Goal: Information Seeking & Learning: Learn about a topic

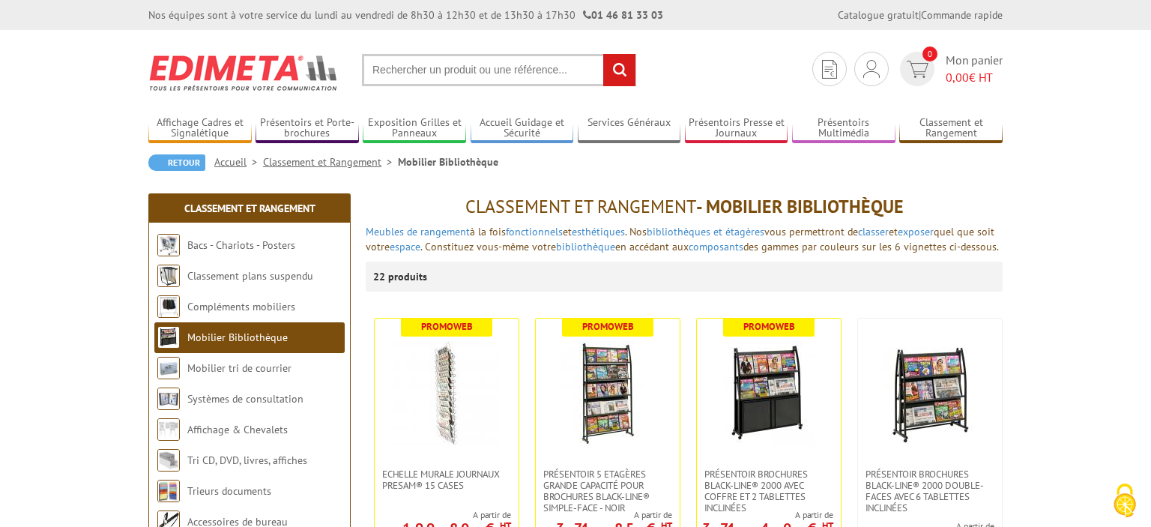
click at [496, 75] on input "text" at bounding box center [499, 70] width 274 height 32
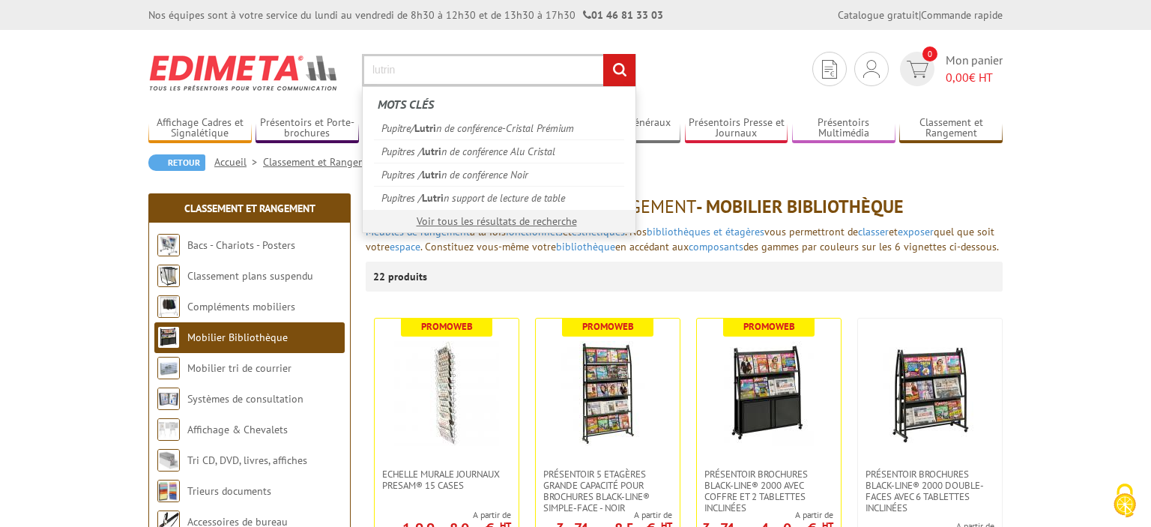
type input "lutrin"
click at [603, 54] on input "rechercher" at bounding box center [619, 70] width 32 height 32
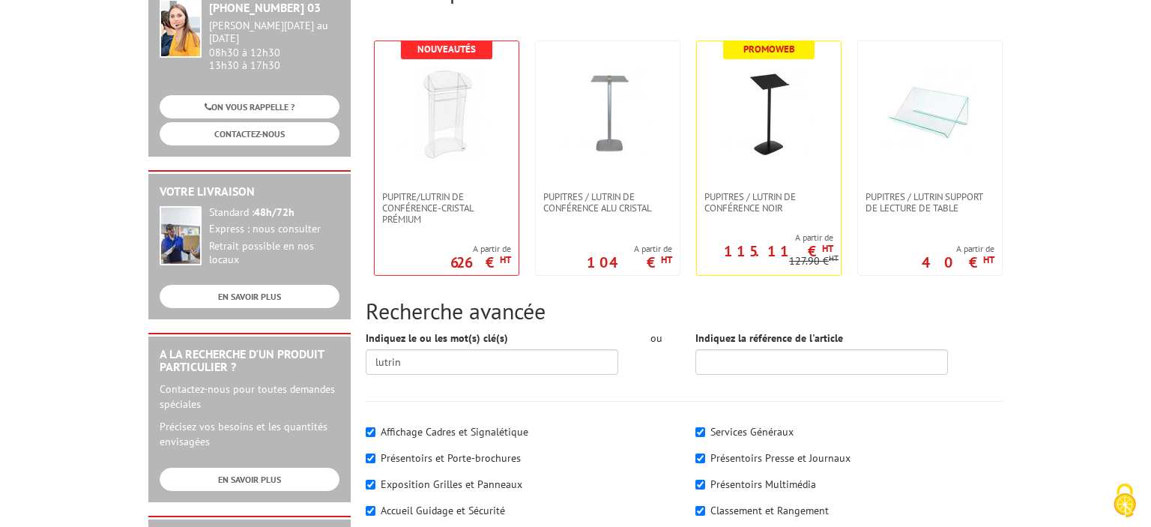
scroll to position [220, 0]
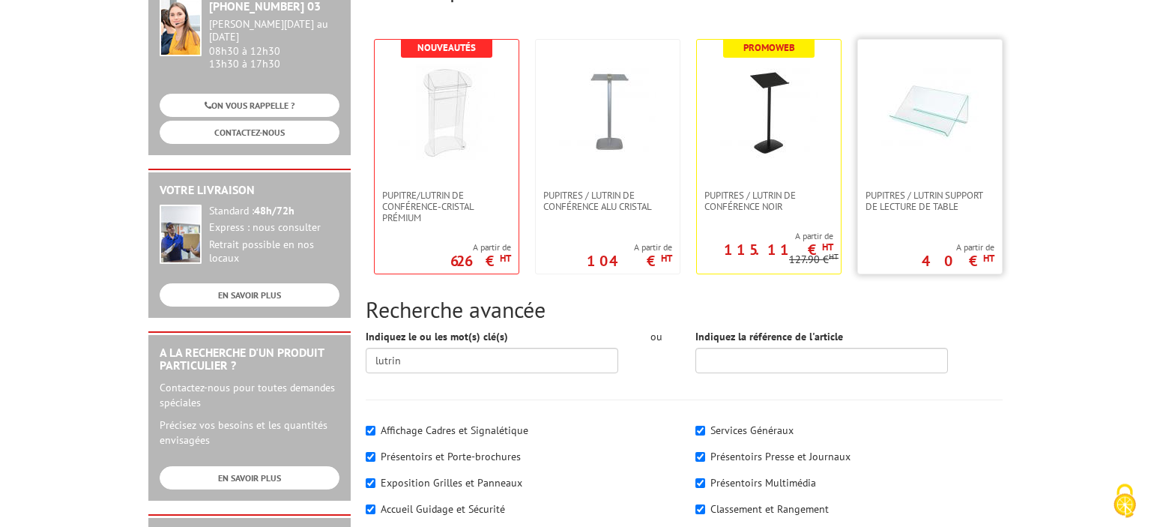
click at [929, 150] on img at bounding box center [929, 110] width 97 height 97
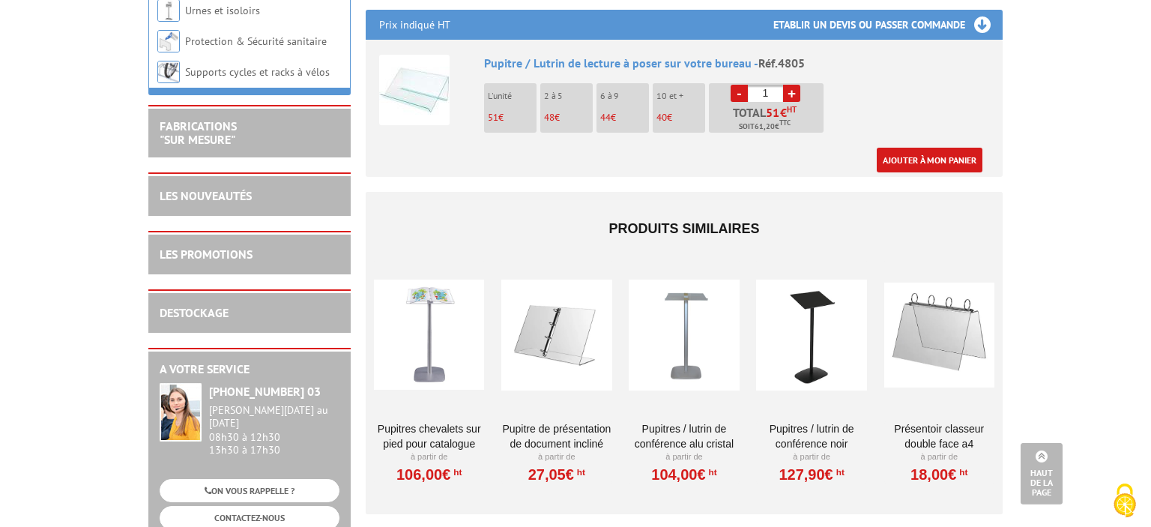
scroll to position [575, 0]
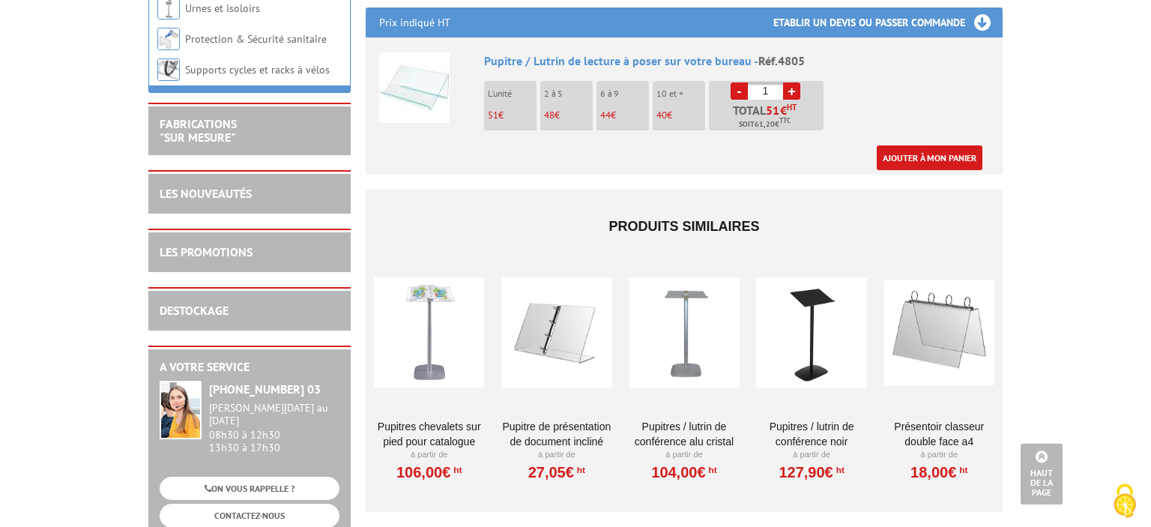
click at [553, 318] on div at bounding box center [556, 333] width 110 height 150
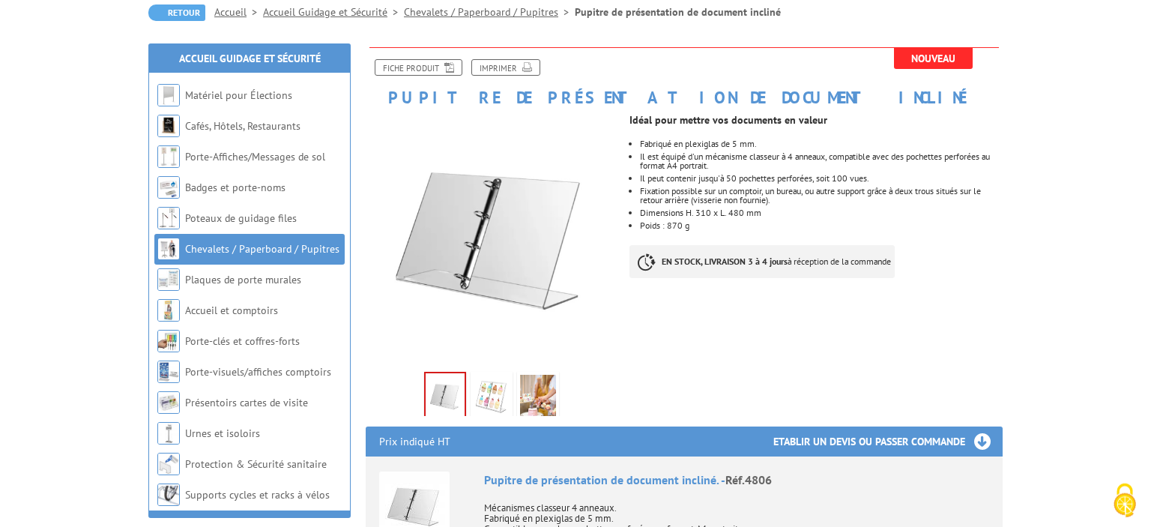
scroll to position [151, 0]
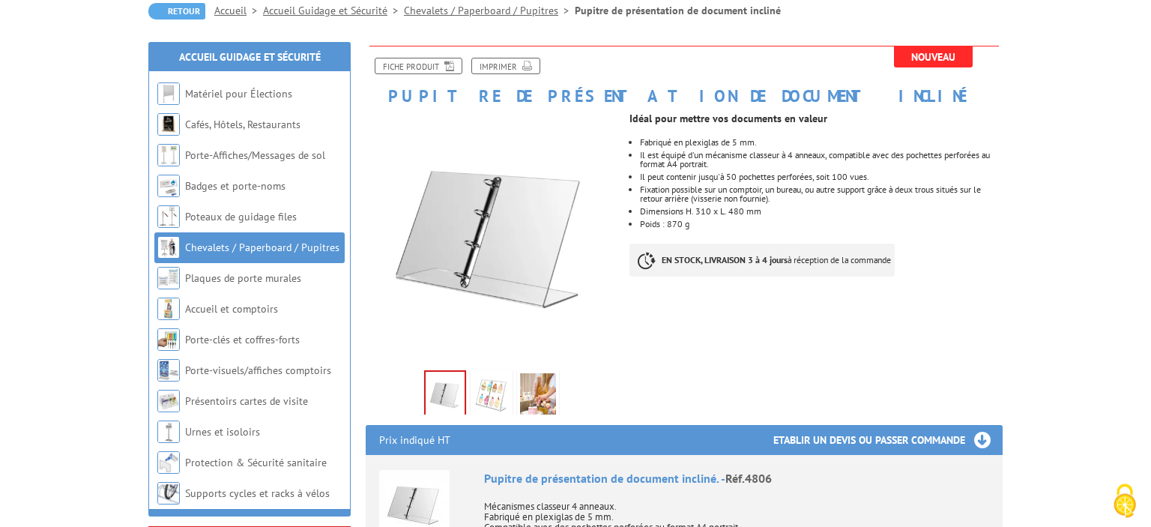
click at [499, 405] on img at bounding box center [492, 396] width 36 height 46
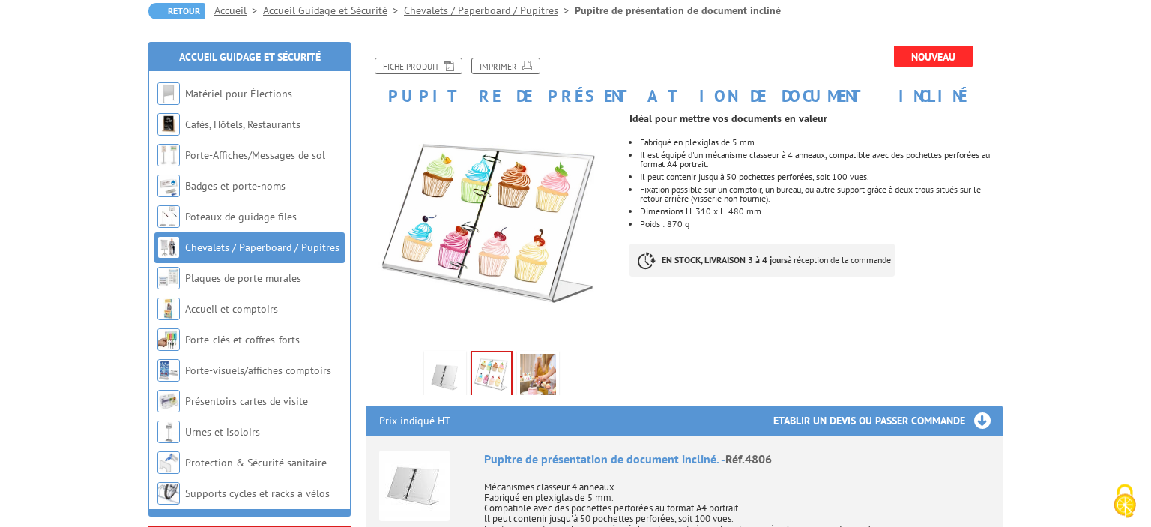
scroll to position [151, 0]
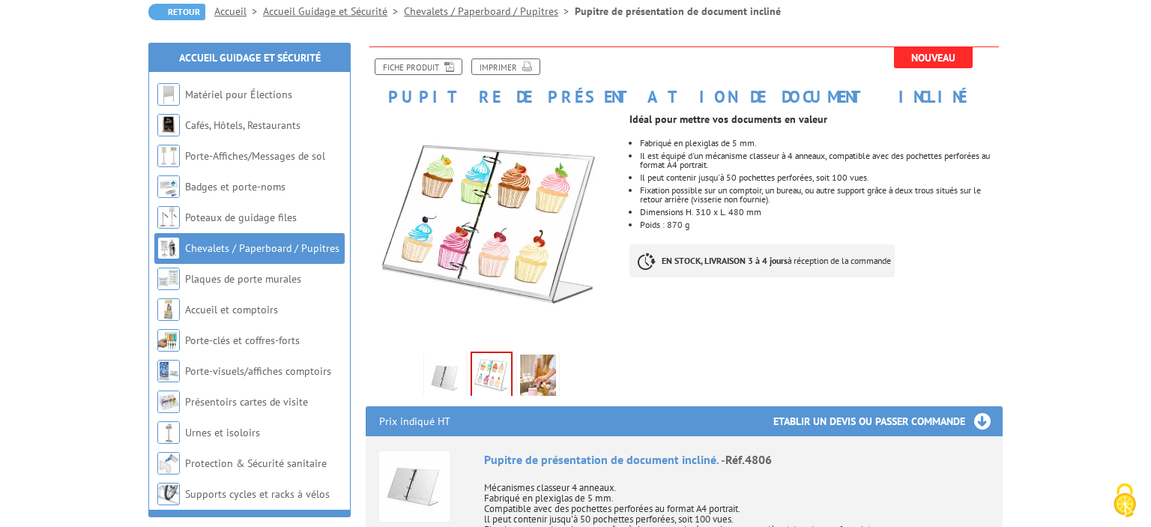
click at [536, 380] on img at bounding box center [538, 377] width 36 height 46
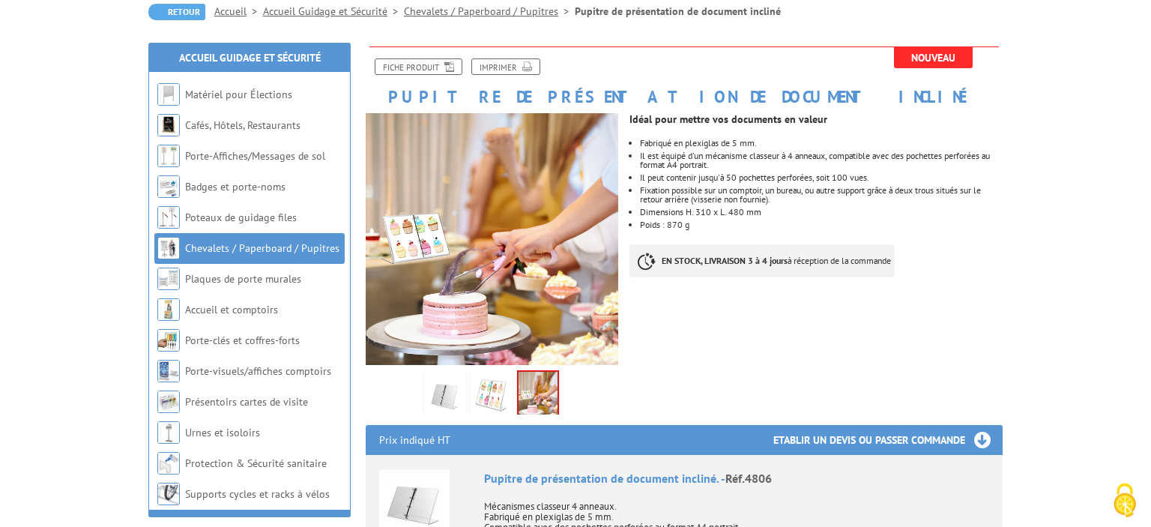
scroll to position [151, 0]
click at [440, 387] on img at bounding box center [445, 395] width 36 height 46
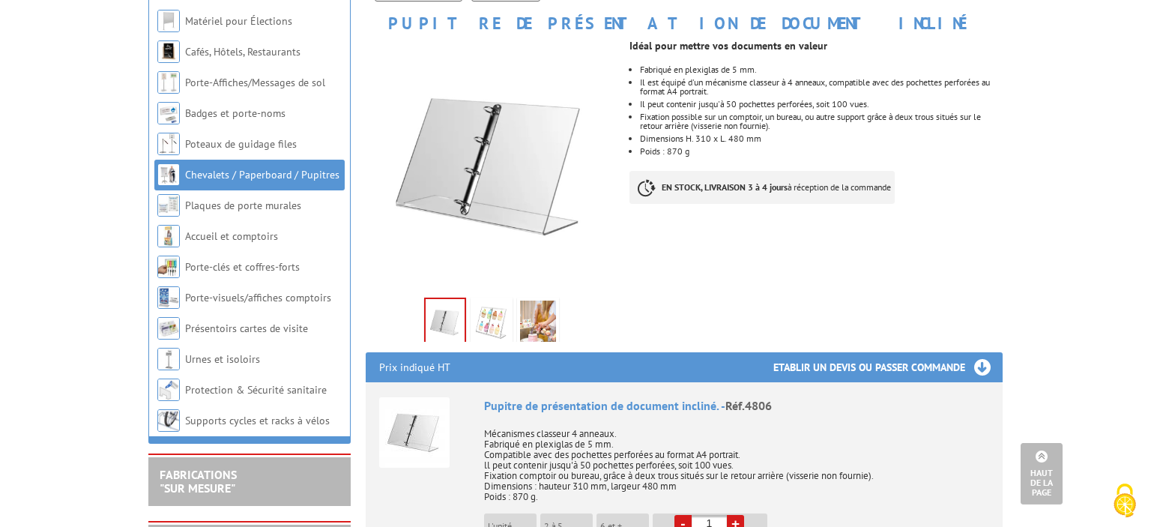
scroll to position [196, 0]
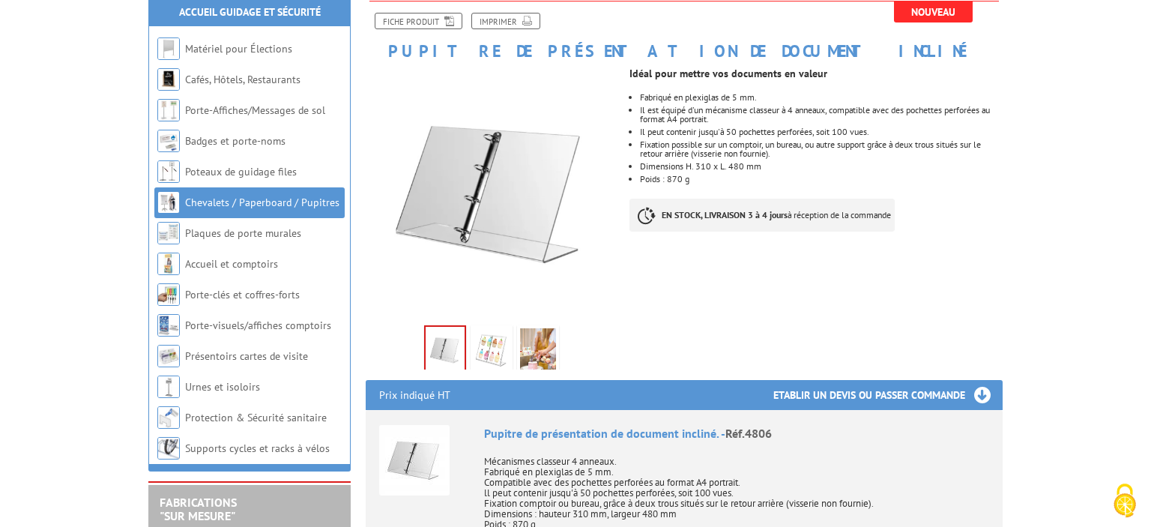
click at [628, 112] on div "Previous Next" at bounding box center [491, 219] width 275 height 305
click at [436, 16] on link "Fiche produit" at bounding box center [419, 21] width 88 height 16
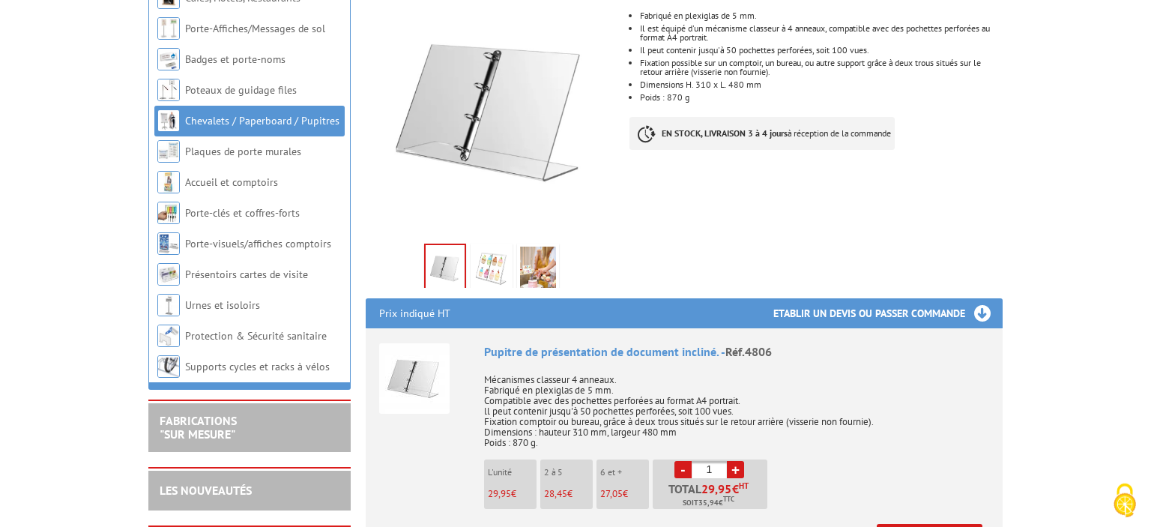
scroll to position [220, 0]
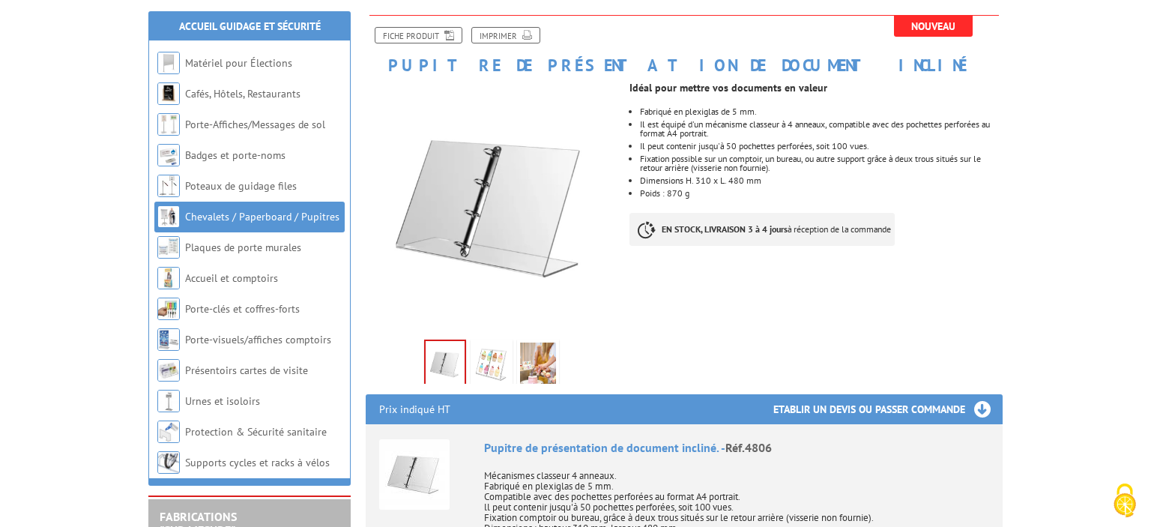
scroll to position [54, 0]
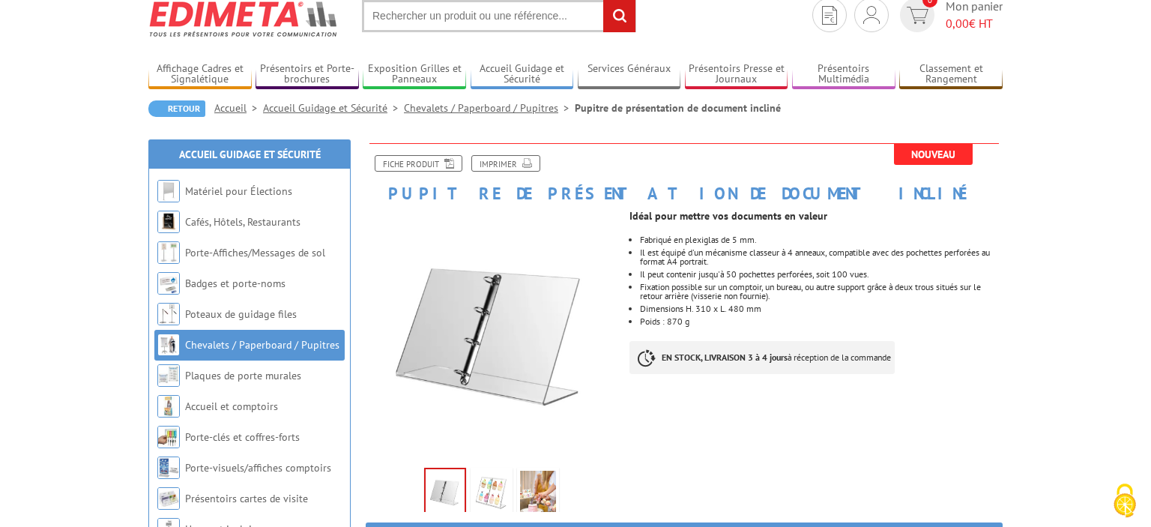
click at [517, 23] on input "text" at bounding box center [499, 16] width 274 height 32
type input "vitrine table"
click at [603, 0] on input "rechercher" at bounding box center [619, 16] width 32 height 32
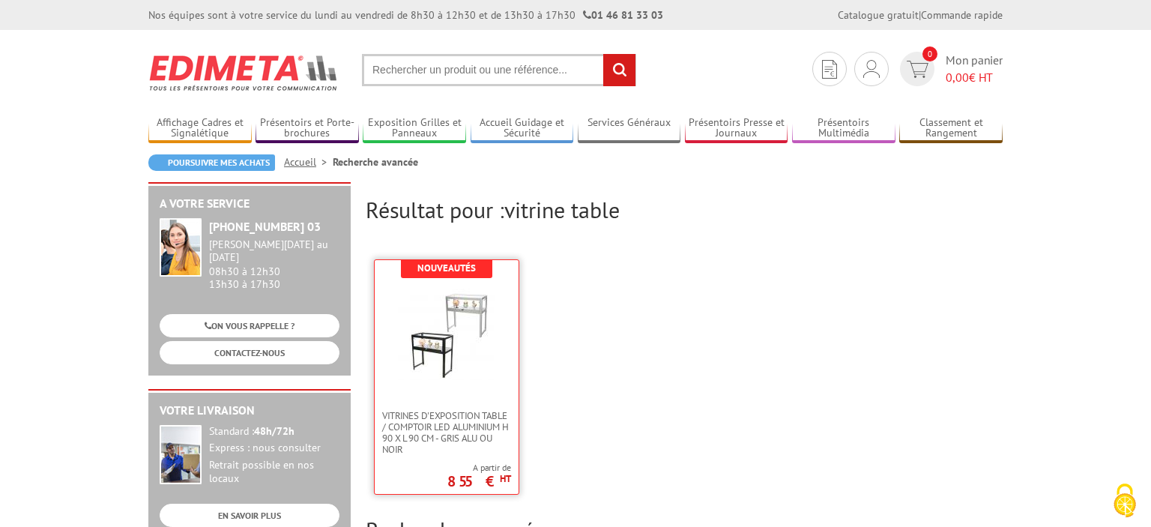
click at [469, 391] on link at bounding box center [447, 335] width 144 height 150
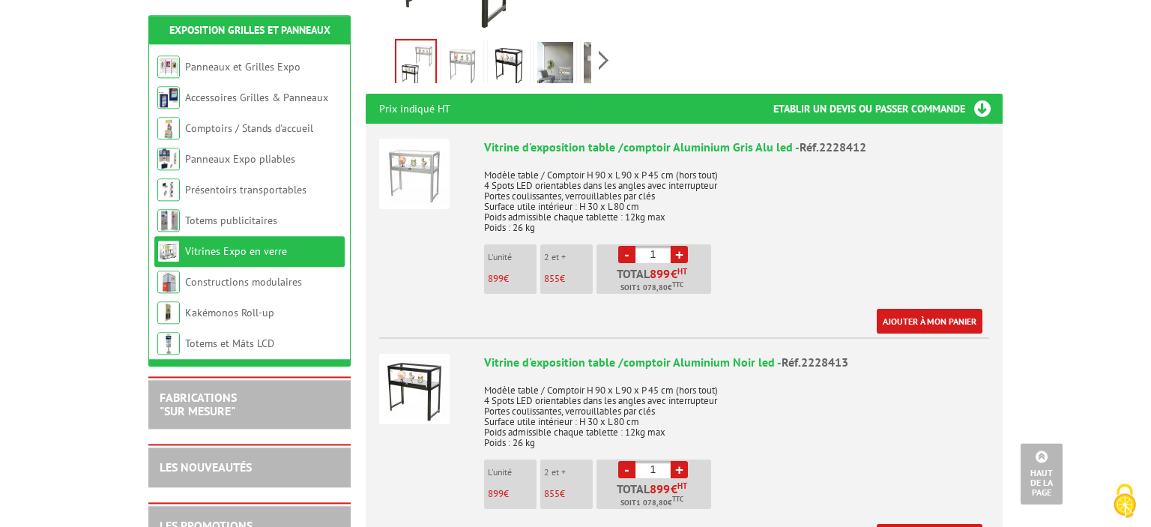
scroll to position [518, 0]
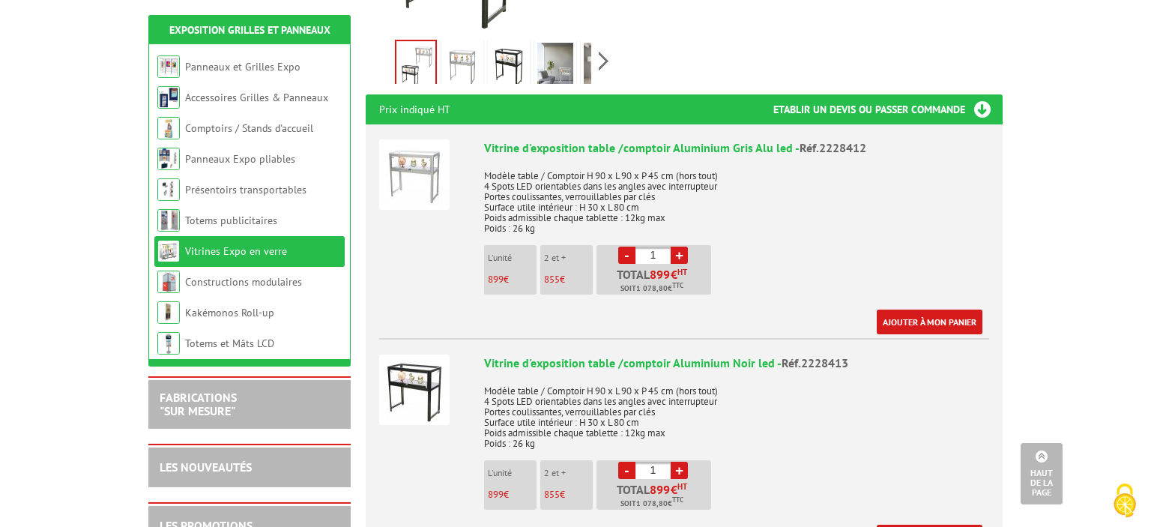
click at [418, 373] on img at bounding box center [414, 389] width 70 height 70
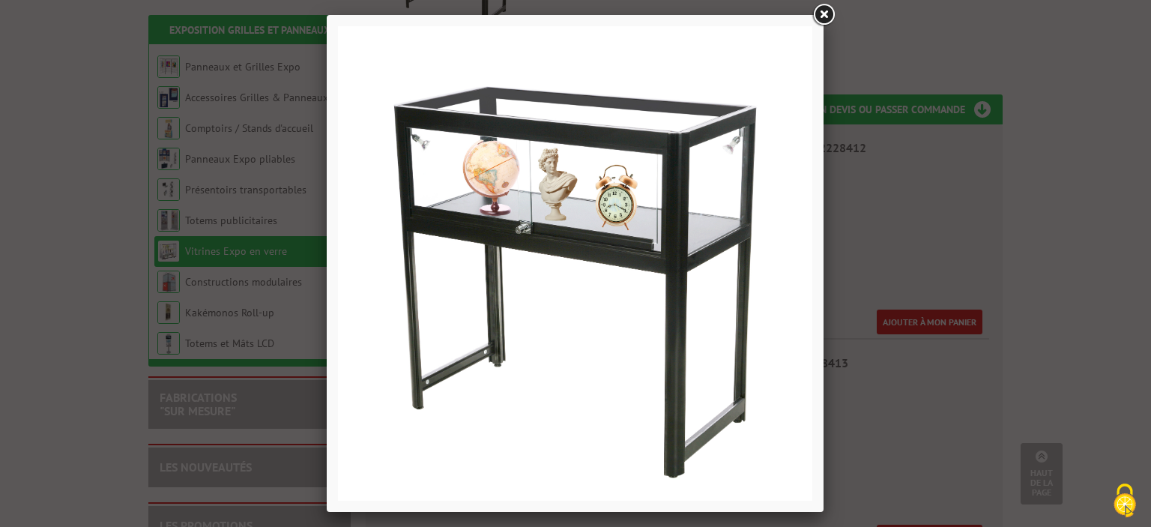
click at [829, 10] on link at bounding box center [823, 14] width 27 height 27
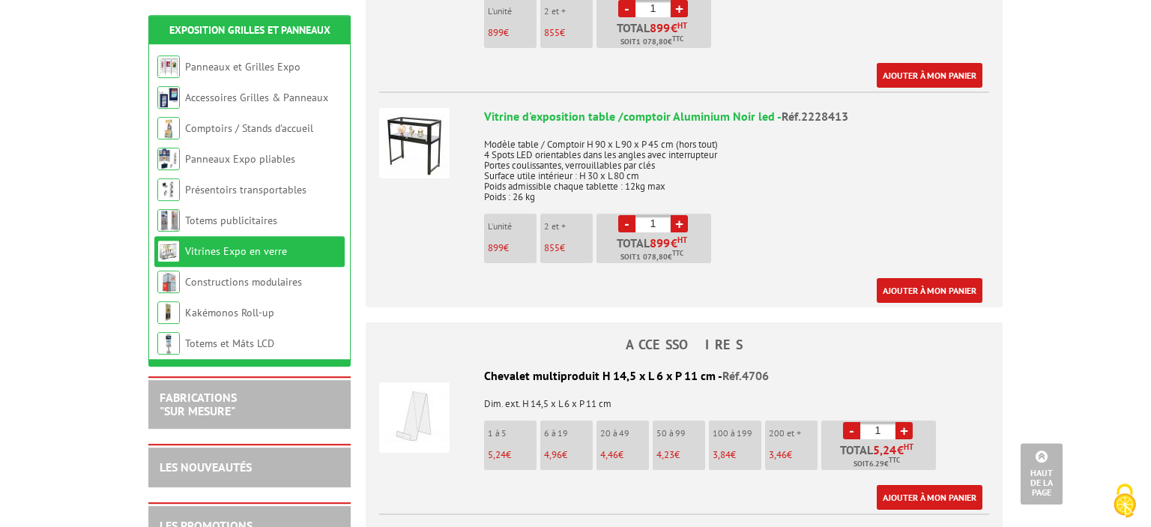
scroll to position [844, 0]
